Goal: Book appointment/travel/reservation

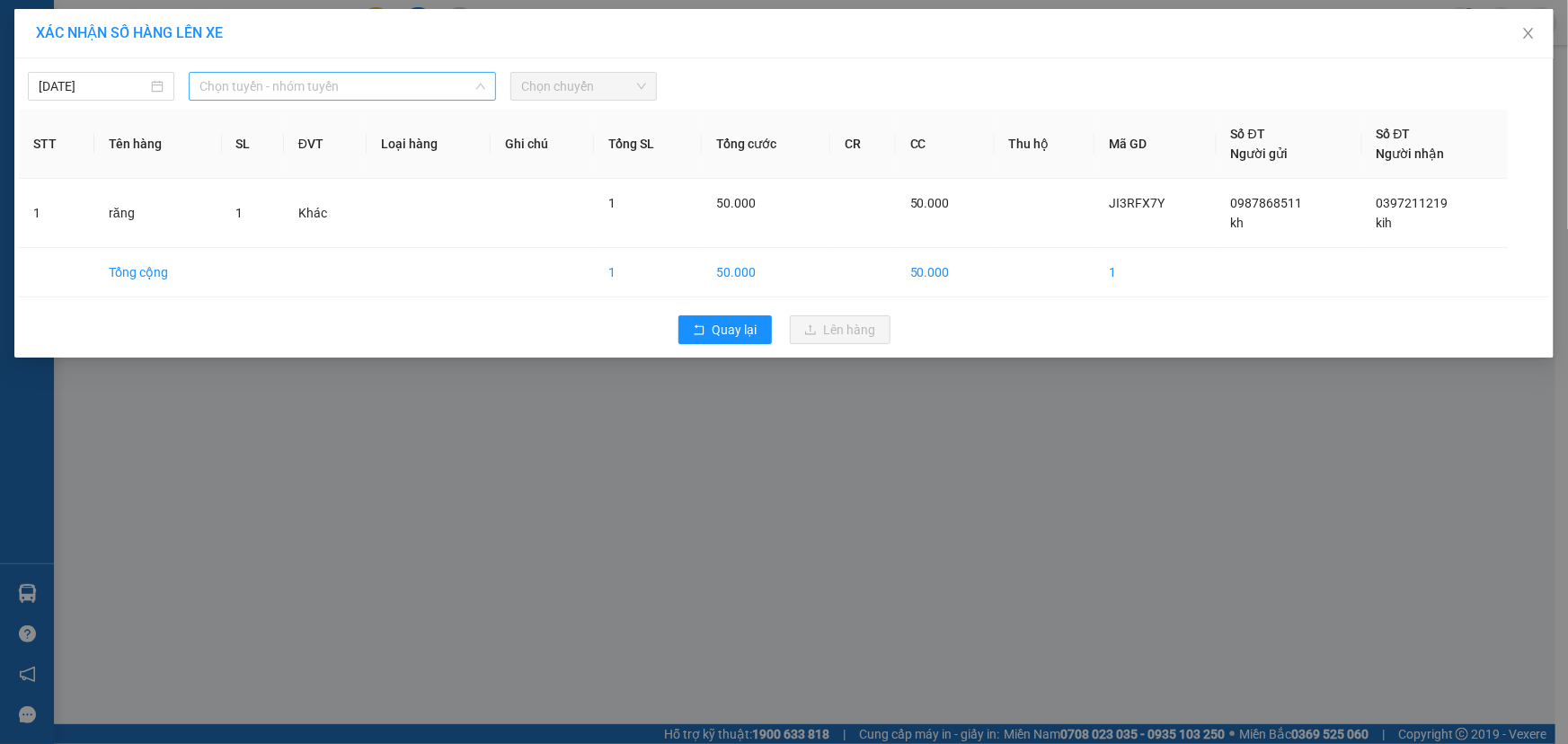
click at [322, 92] on span "Chọn tuyến - nhóm tuyến" at bounding box center [342, 87] width 286 height 27
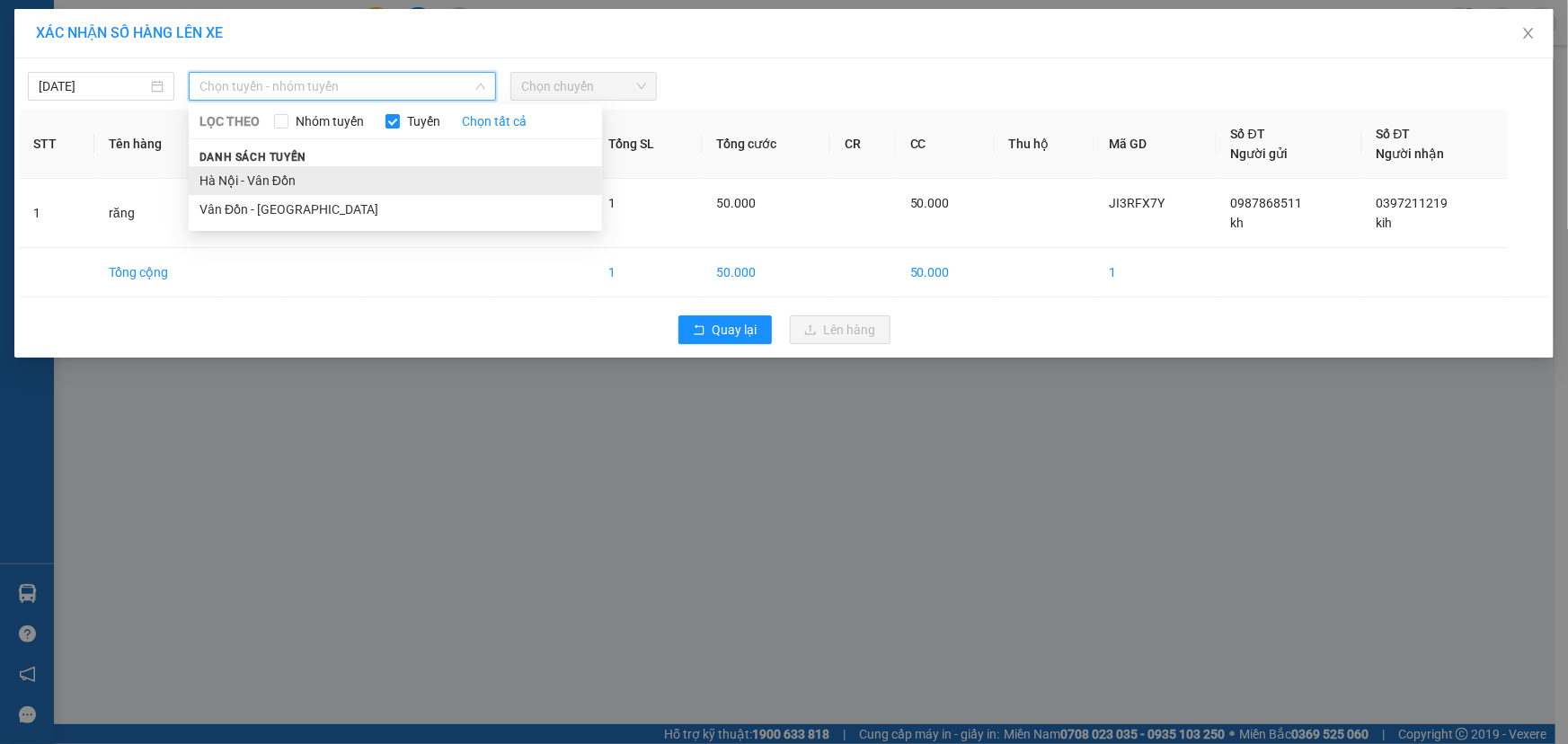
click at [241, 179] on li "Hà Nội - Vân Đồn" at bounding box center [395, 180] width 413 height 29
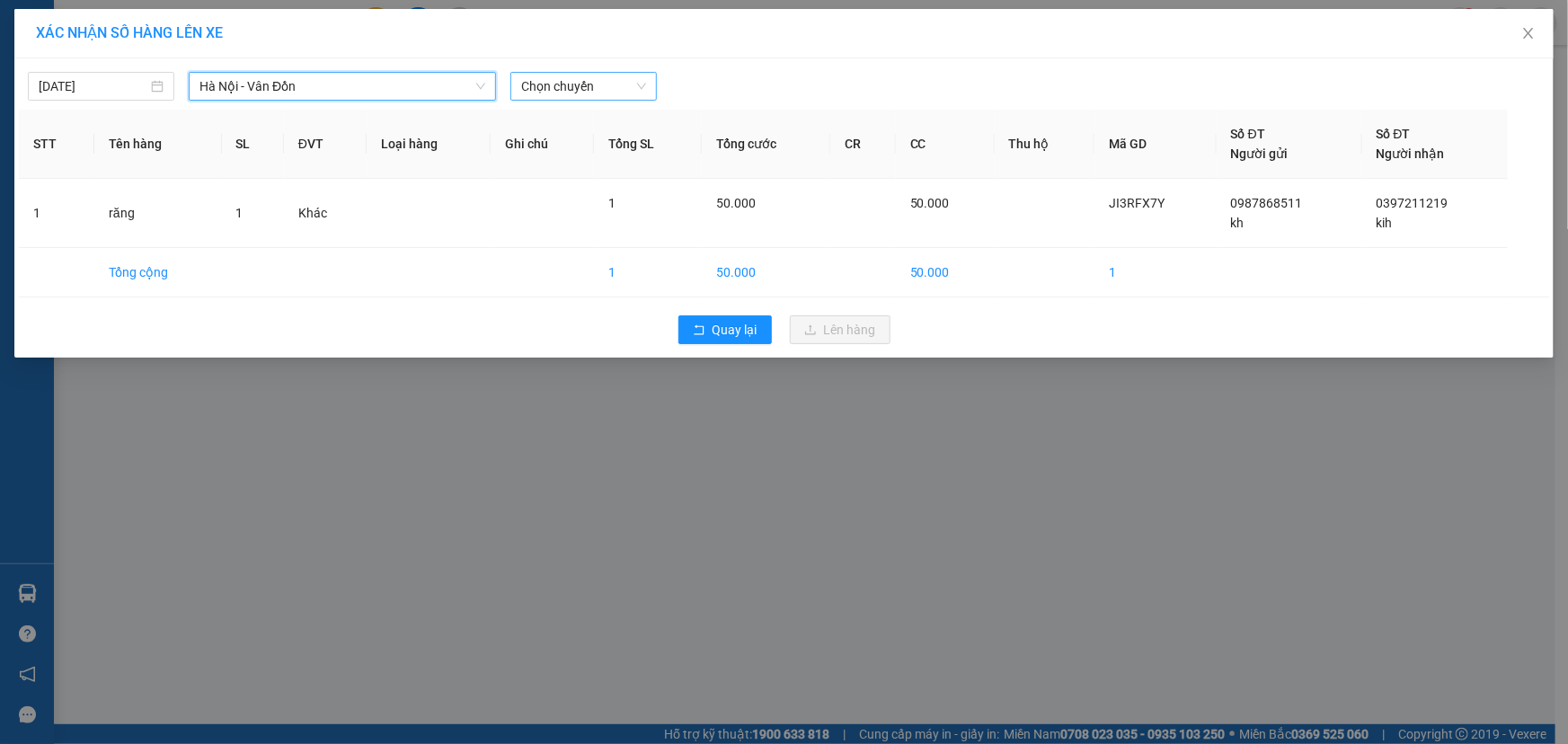
click at [572, 87] on span "Chọn chuyến" at bounding box center [583, 87] width 124 height 27
click at [96, 83] on input "14/09/2025" at bounding box center [93, 87] width 109 height 20
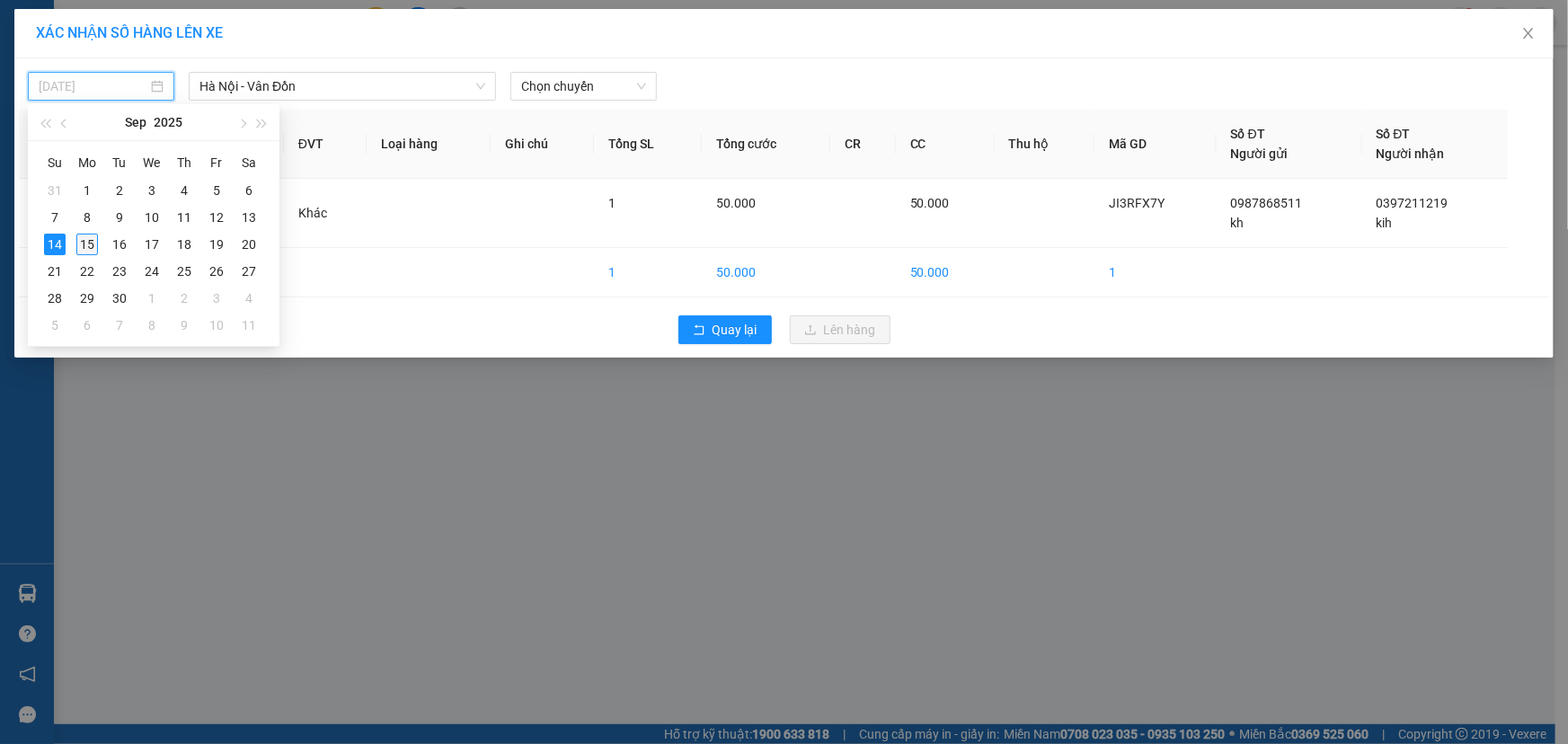
click at [91, 241] on div "15" at bounding box center [87, 244] width 22 height 22
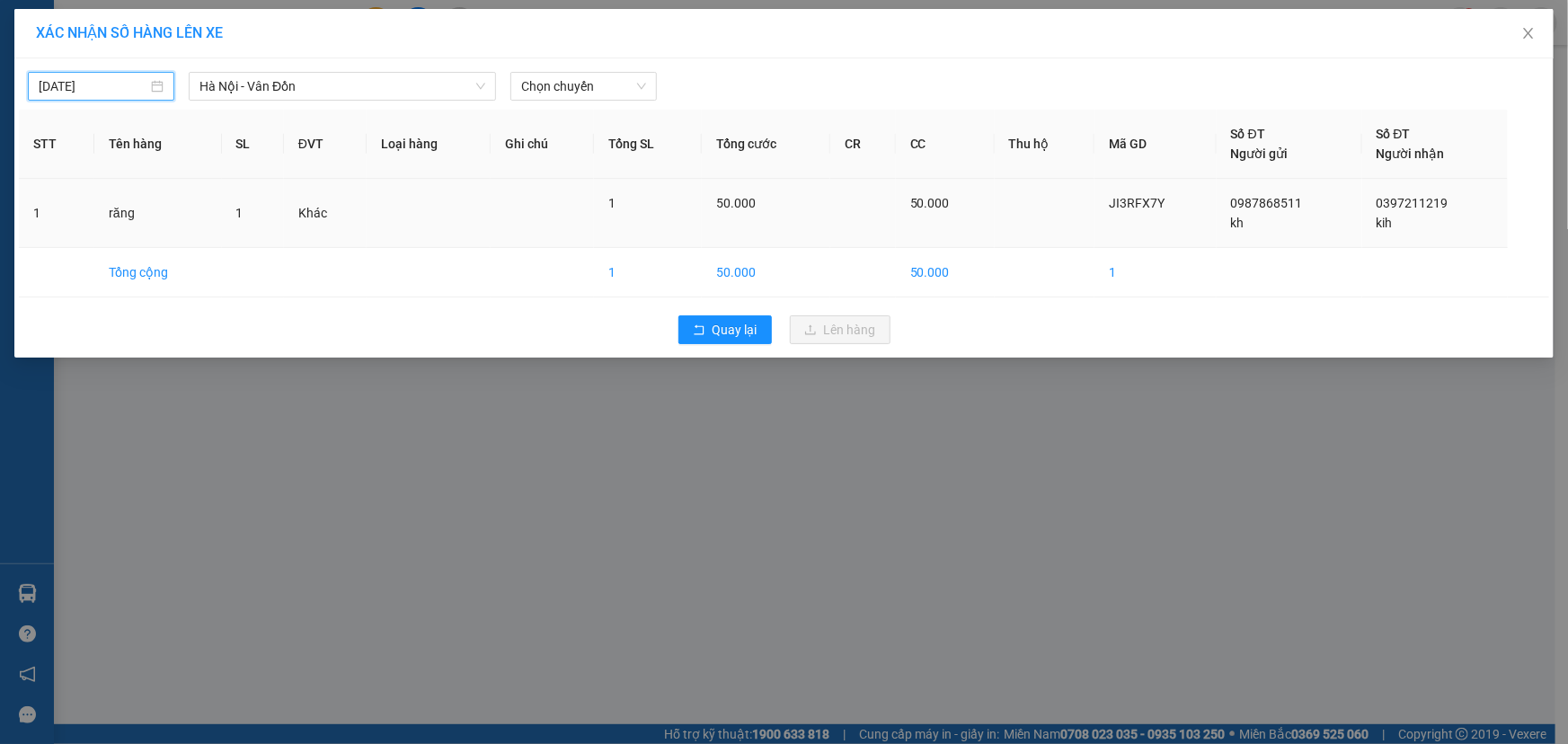
type input "15/09/2025"
click at [564, 87] on span "Chọn chuyến" at bounding box center [583, 87] width 124 height 27
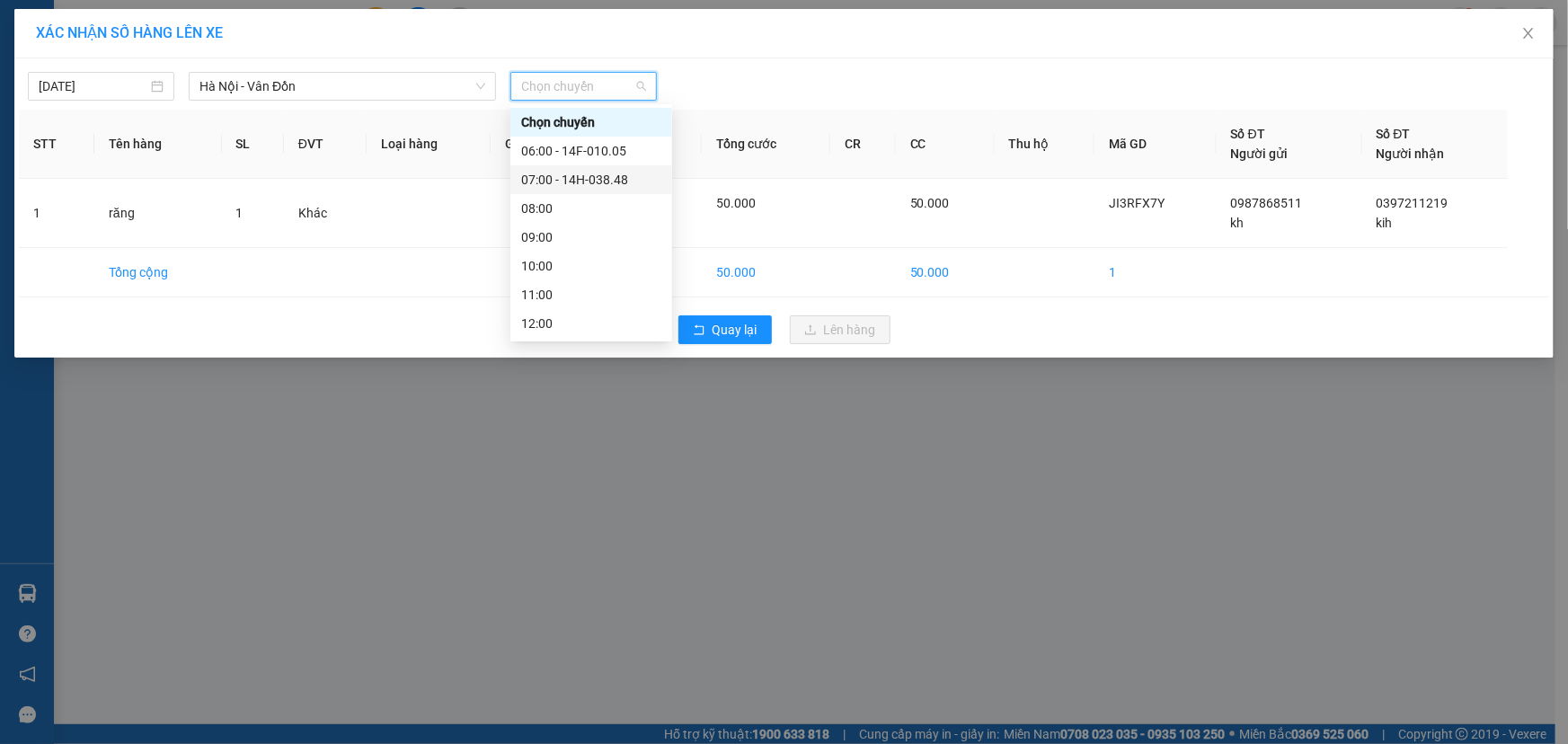
click at [601, 173] on div "07:00 - 14H-038.48" at bounding box center [591, 179] width 140 height 20
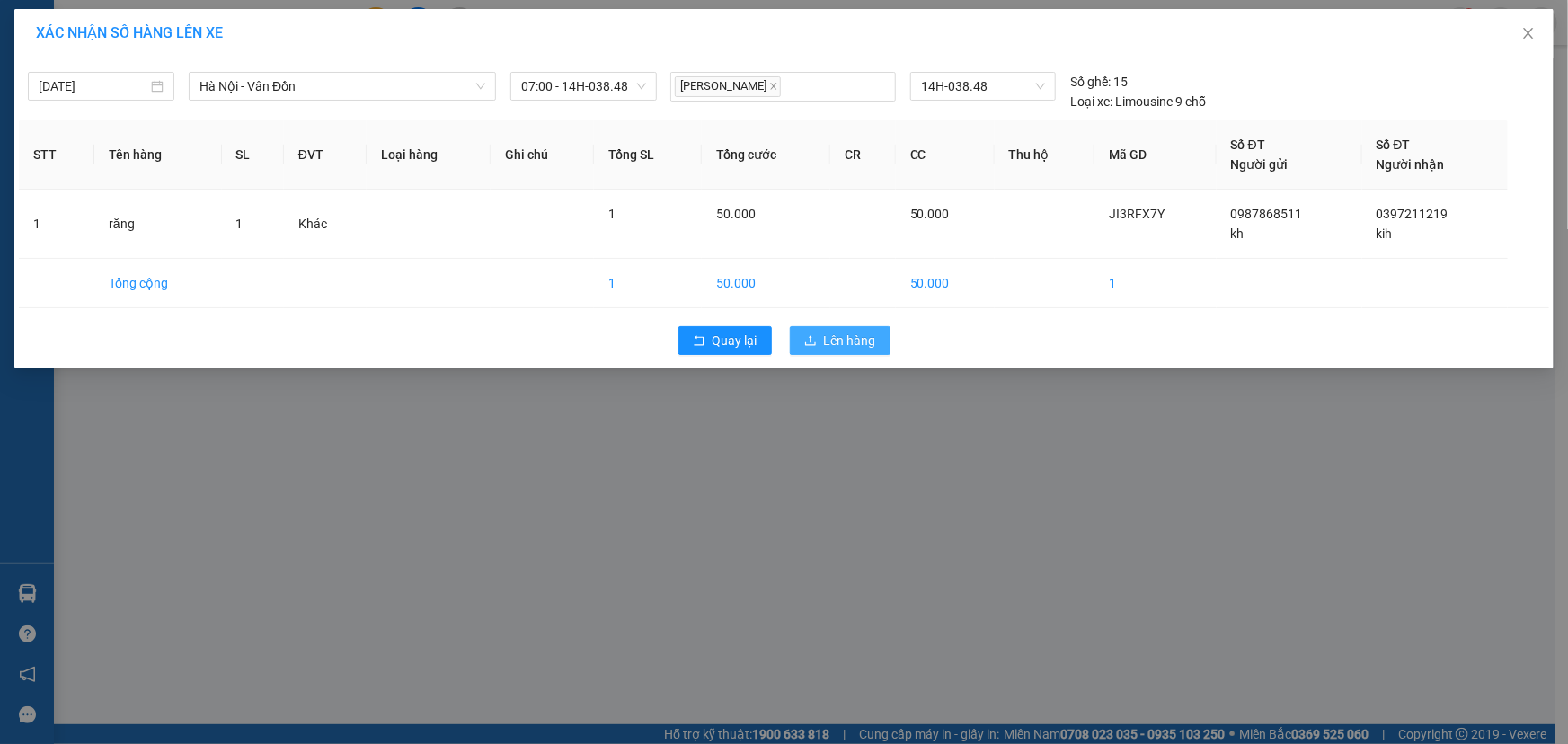
click at [845, 334] on span "Lên hàng" at bounding box center [850, 341] width 52 height 20
